Goal: Communication & Community: Participate in discussion

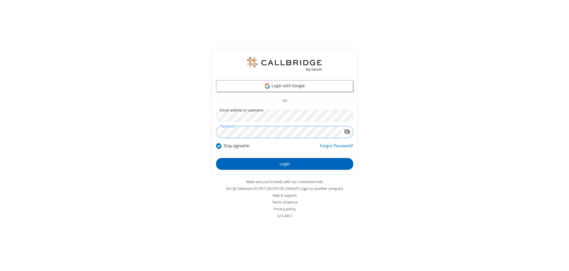
click at [284, 164] on button "Login" at bounding box center [284, 164] width 137 height 12
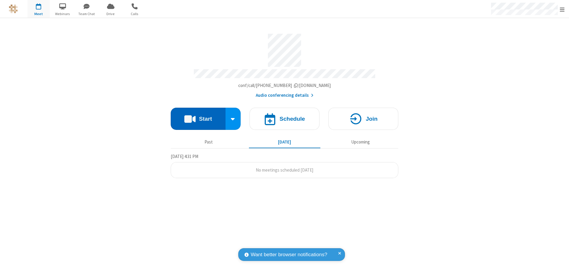
click at [198, 116] on button "Start" at bounding box center [198, 119] width 55 height 22
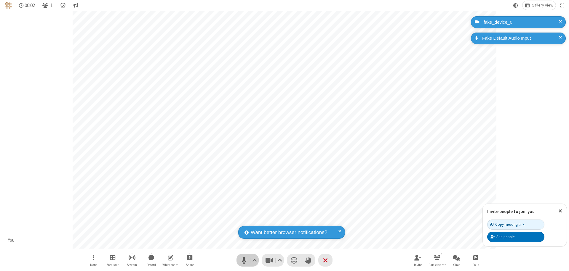
click at [244, 260] on span "Mute (⌘+Shift+A)" at bounding box center [243, 260] width 9 height 9
click at [244, 260] on span "Unmute (⌘+Shift+A)" at bounding box center [243, 260] width 9 height 9
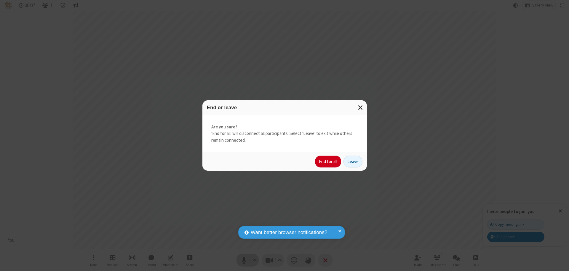
click at [328, 162] on button "End for all" at bounding box center [328, 162] width 26 height 12
